Goal: Book appointment/travel/reservation

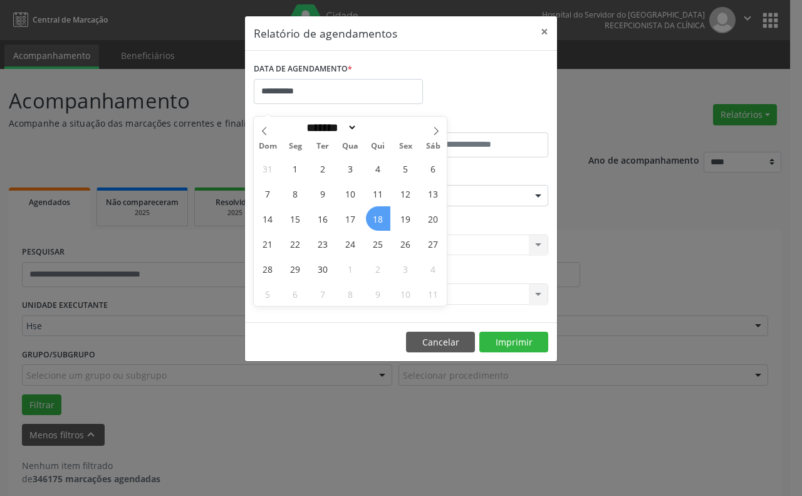
select select "*"
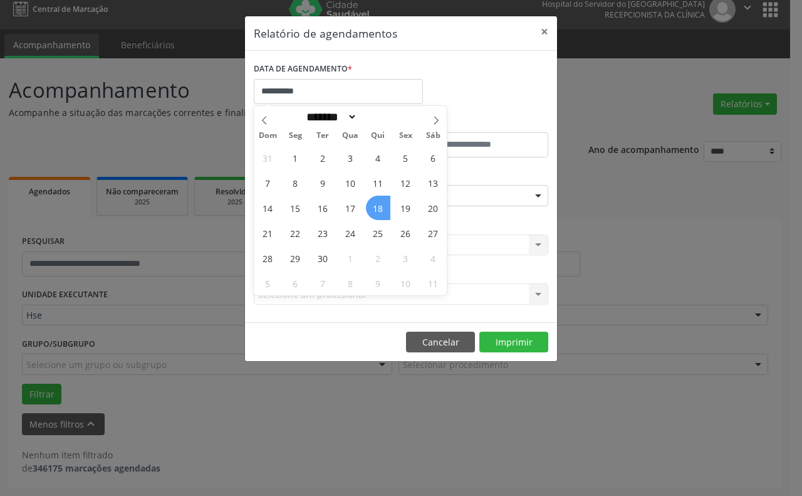
click at [369, 202] on span "18" at bounding box center [378, 208] width 24 height 24
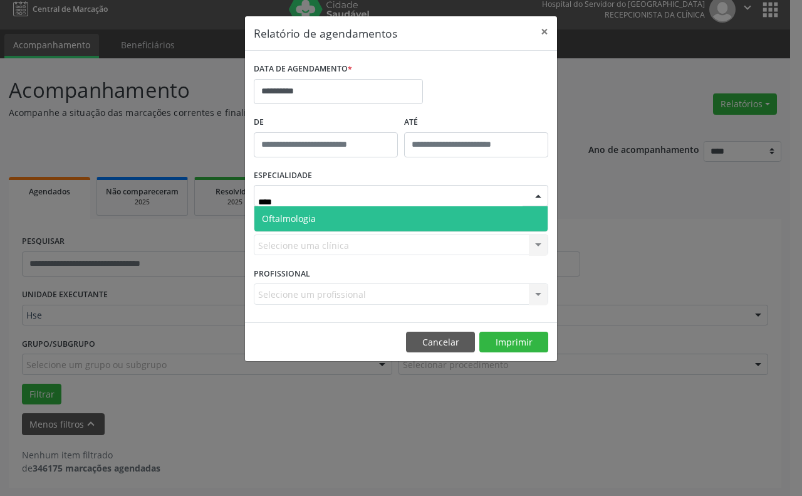
type input "*****"
click at [390, 217] on span "Oftalmologia" at bounding box center [400, 218] width 293 height 25
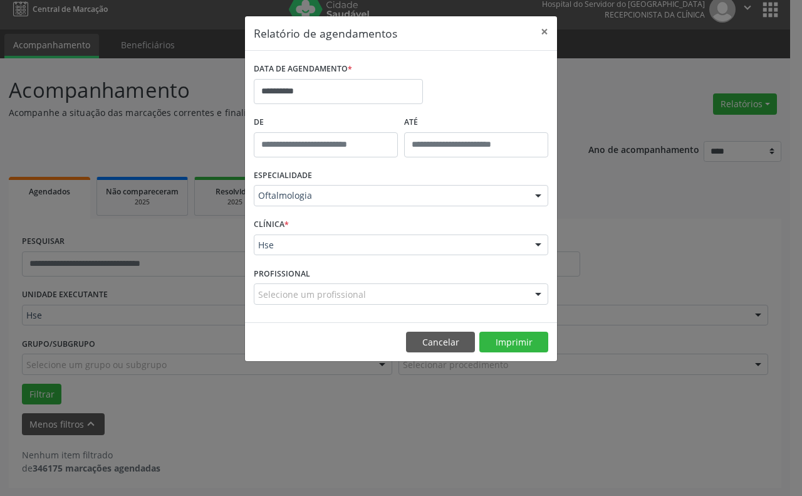
click at [365, 254] on div "Hse" at bounding box center [401, 244] width 295 height 21
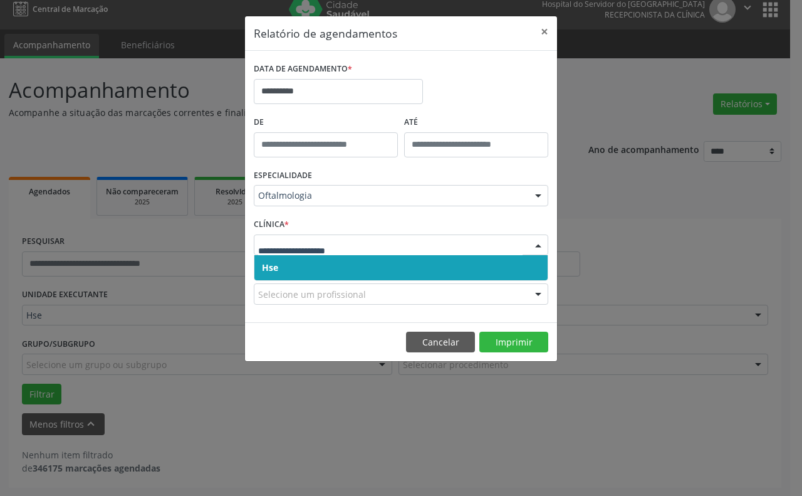
click at [359, 264] on span "Hse" at bounding box center [400, 267] width 293 height 25
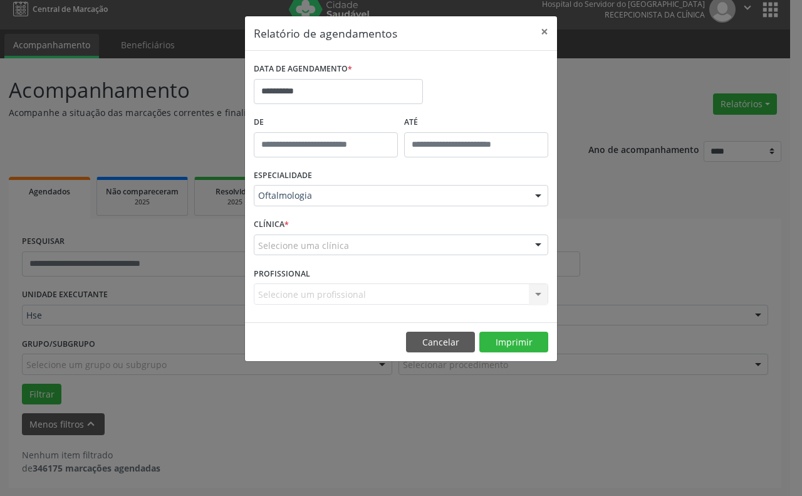
click at [359, 246] on div "Selecione uma clínica" at bounding box center [401, 244] width 295 height 21
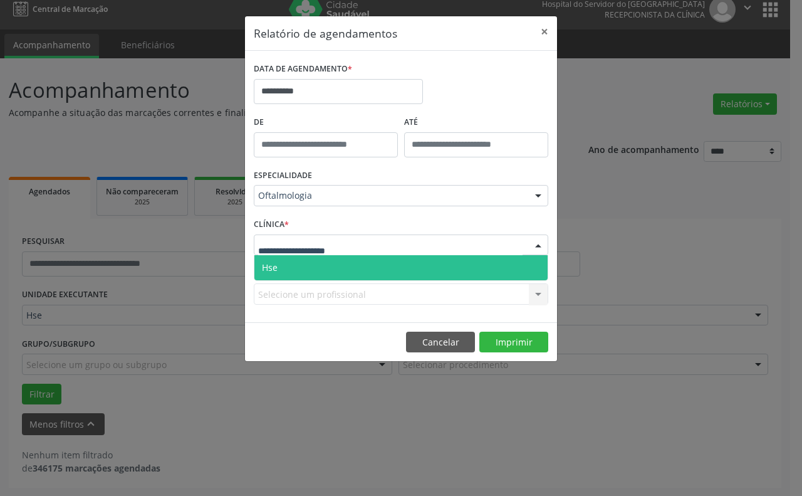
click at [364, 261] on span "Hse" at bounding box center [400, 267] width 293 height 25
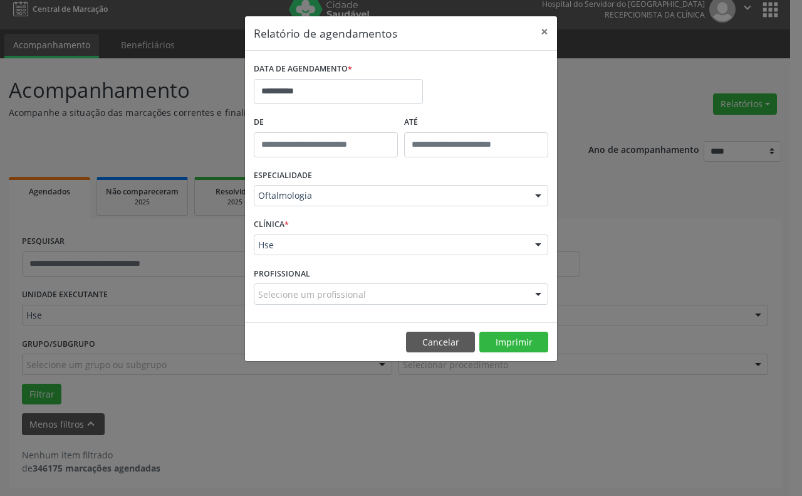
click at [369, 285] on div "Selecione um profissional" at bounding box center [401, 293] width 295 height 21
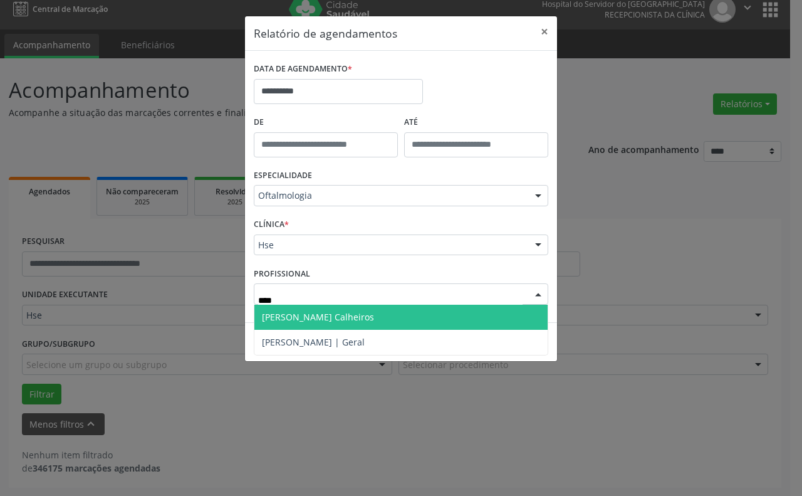
type input "*****"
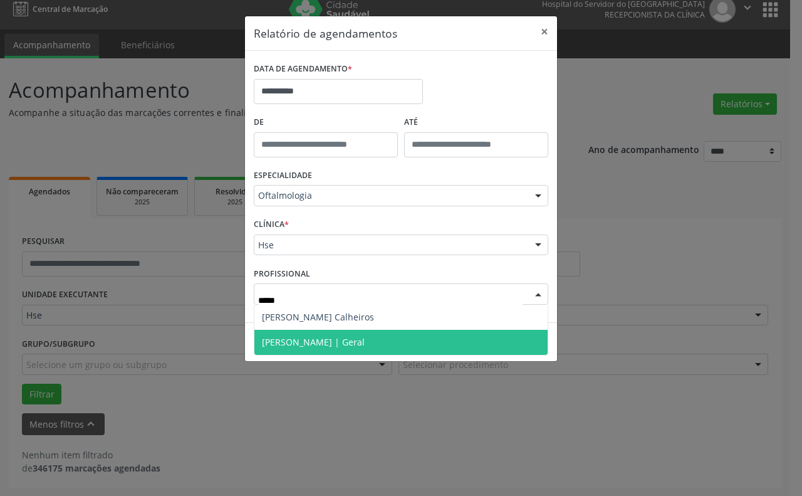
click at [372, 331] on span "[PERSON_NAME] | Geral" at bounding box center [400, 342] width 293 height 25
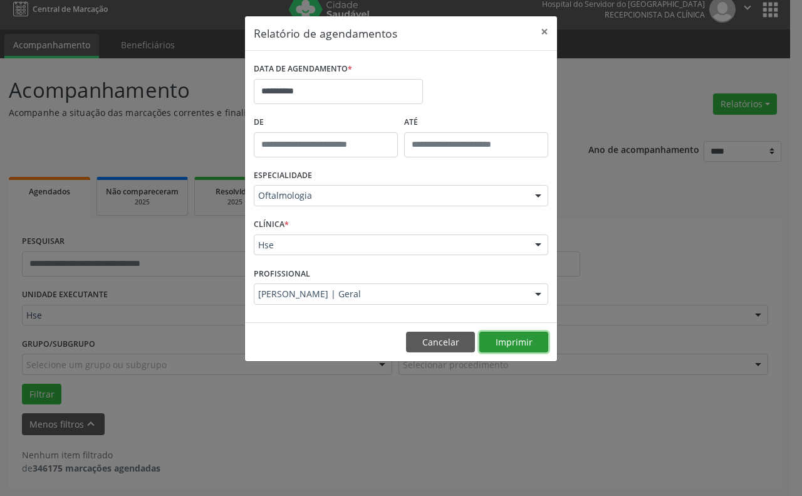
click at [528, 332] on button "Imprimir" at bounding box center [513, 342] width 69 height 21
